Goal: Transaction & Acquisition: Obtain resource

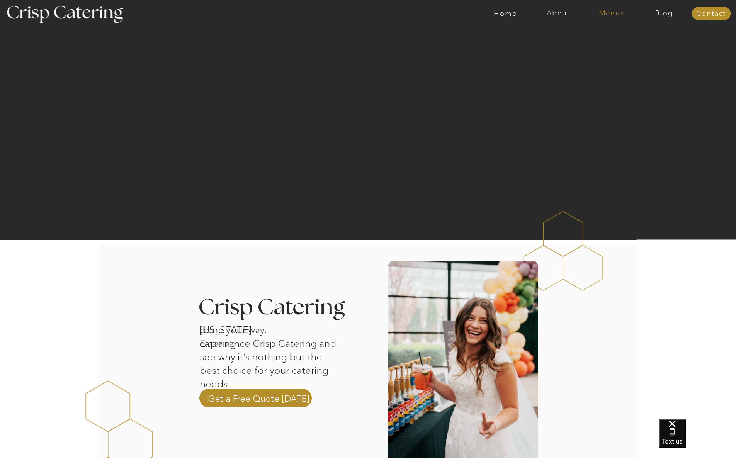
click at [612, 13] on nav "Menus" at bounding box center [611, 14] width 53 height 8
click at [607, 45] on nav "Winter (Sep-Feb)" at bounding box center [610, 45] width 63 height 7
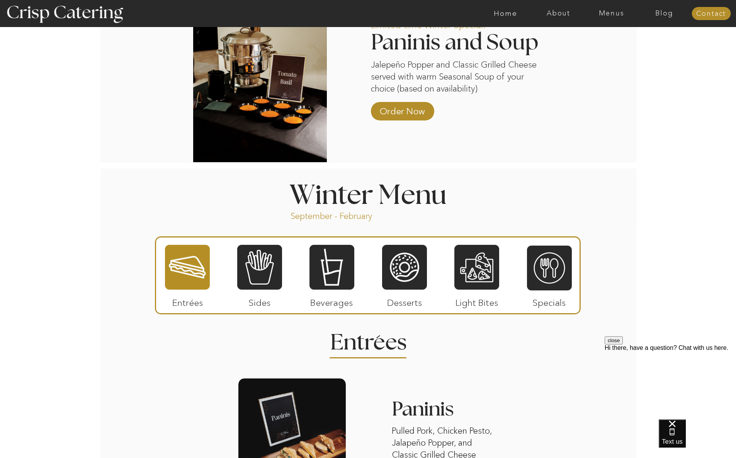
scroll to position [706, 0]
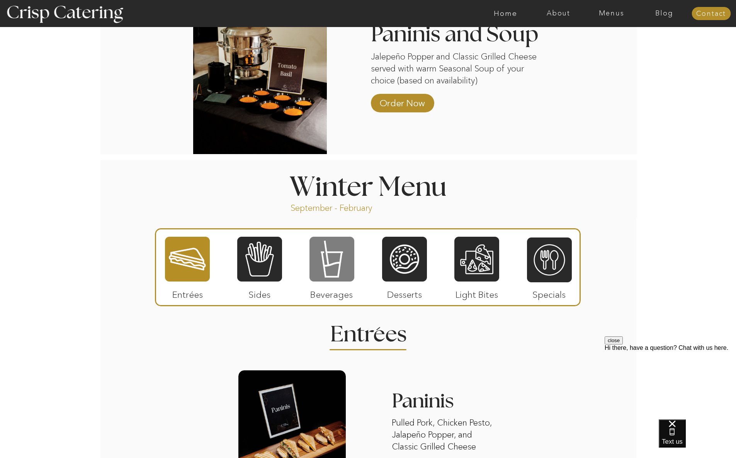
click at [329, 264] on div at bounding box center [332, 259] width 45 height 46
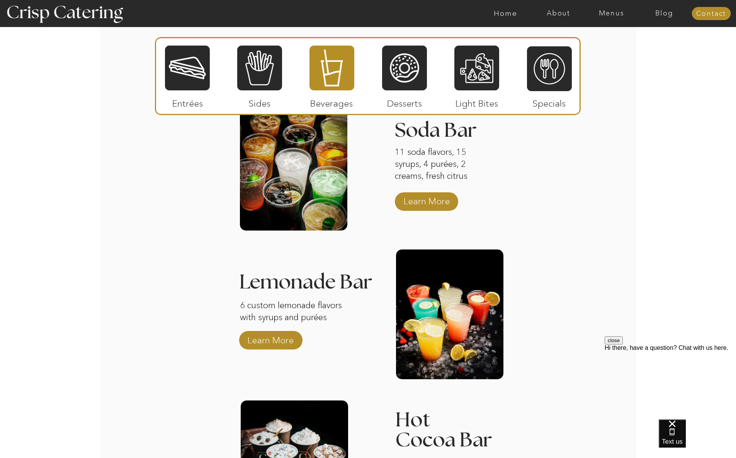
scroll to position [873, 0]
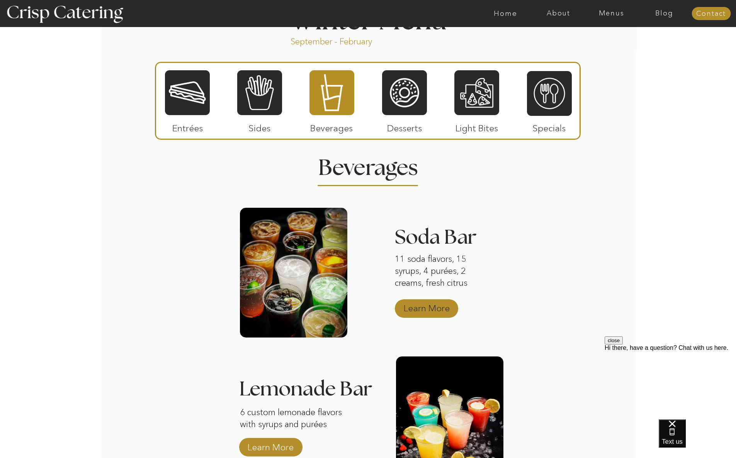
click at [422, 308] on p "Learn More" at bounding box center [426, 306] width 51 height 22
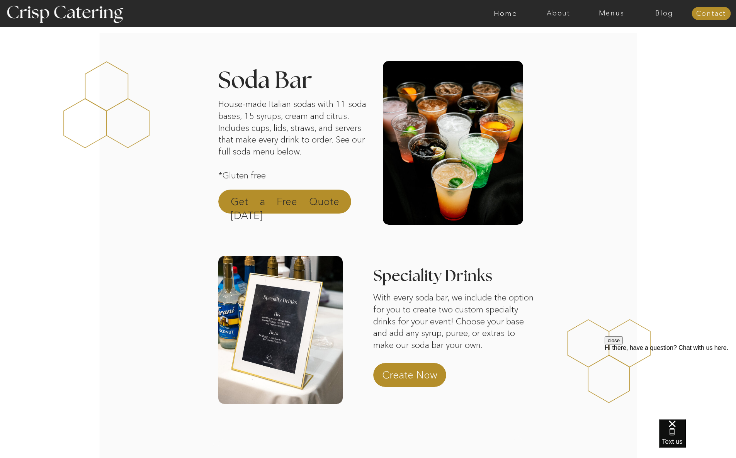
click at [276, 199] on p "Get a Free Quote Today" at bounding box center [285, 204] width 109 height 19
